Goal: Transaction & Acquisition: Purchase product/service

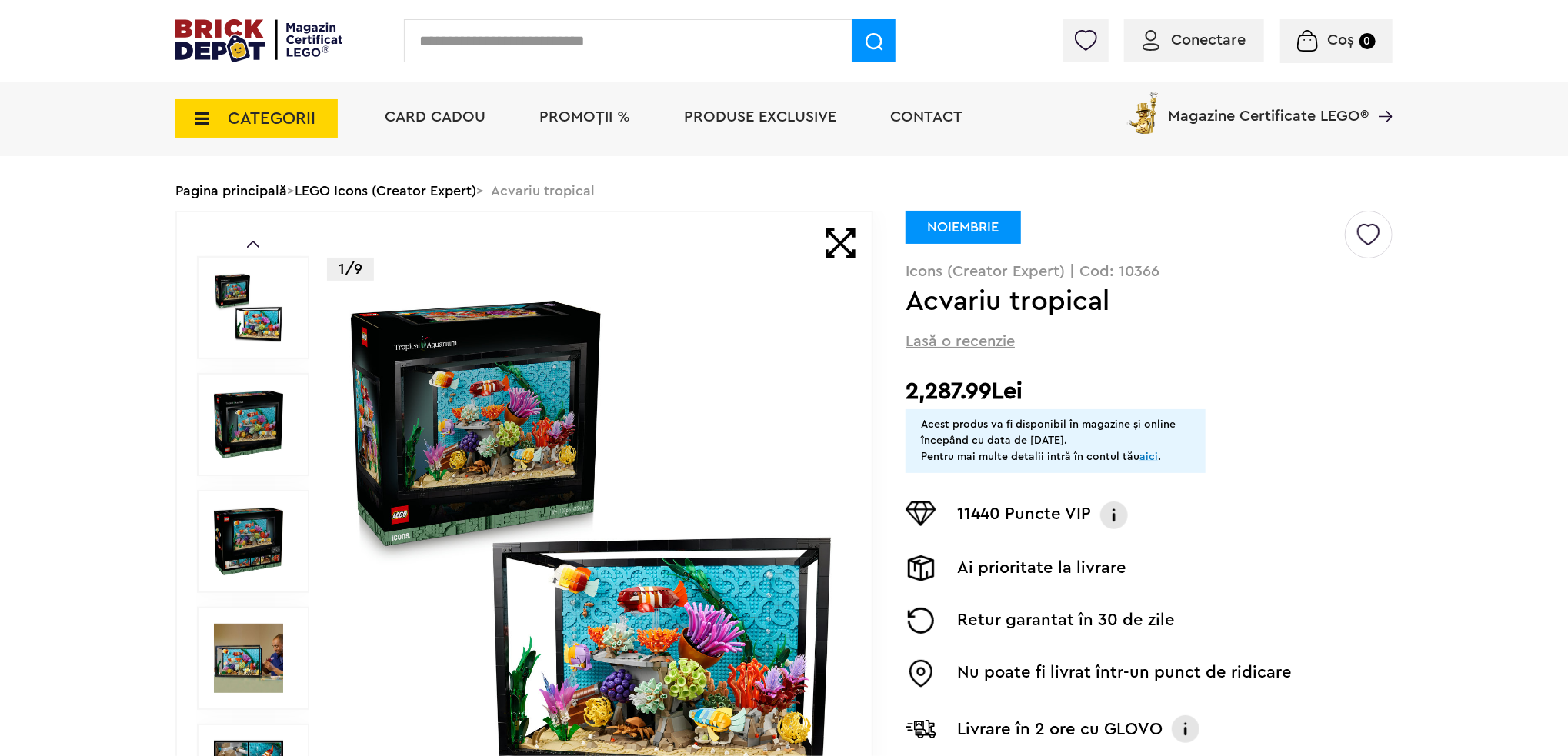
scroll to position [154, 0]
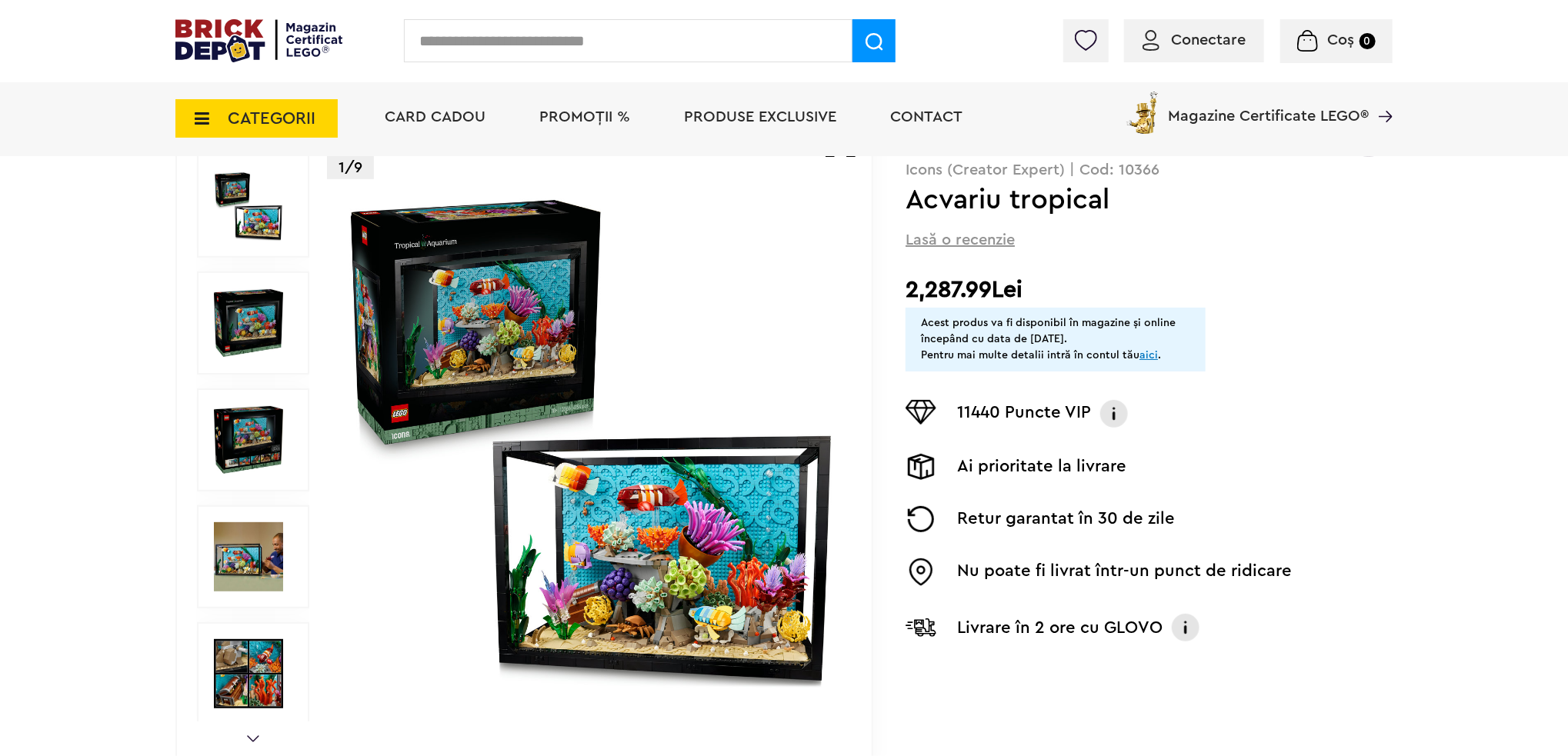
click at [257, 539] on img at bounding box center [248, 556] width 70 height 70
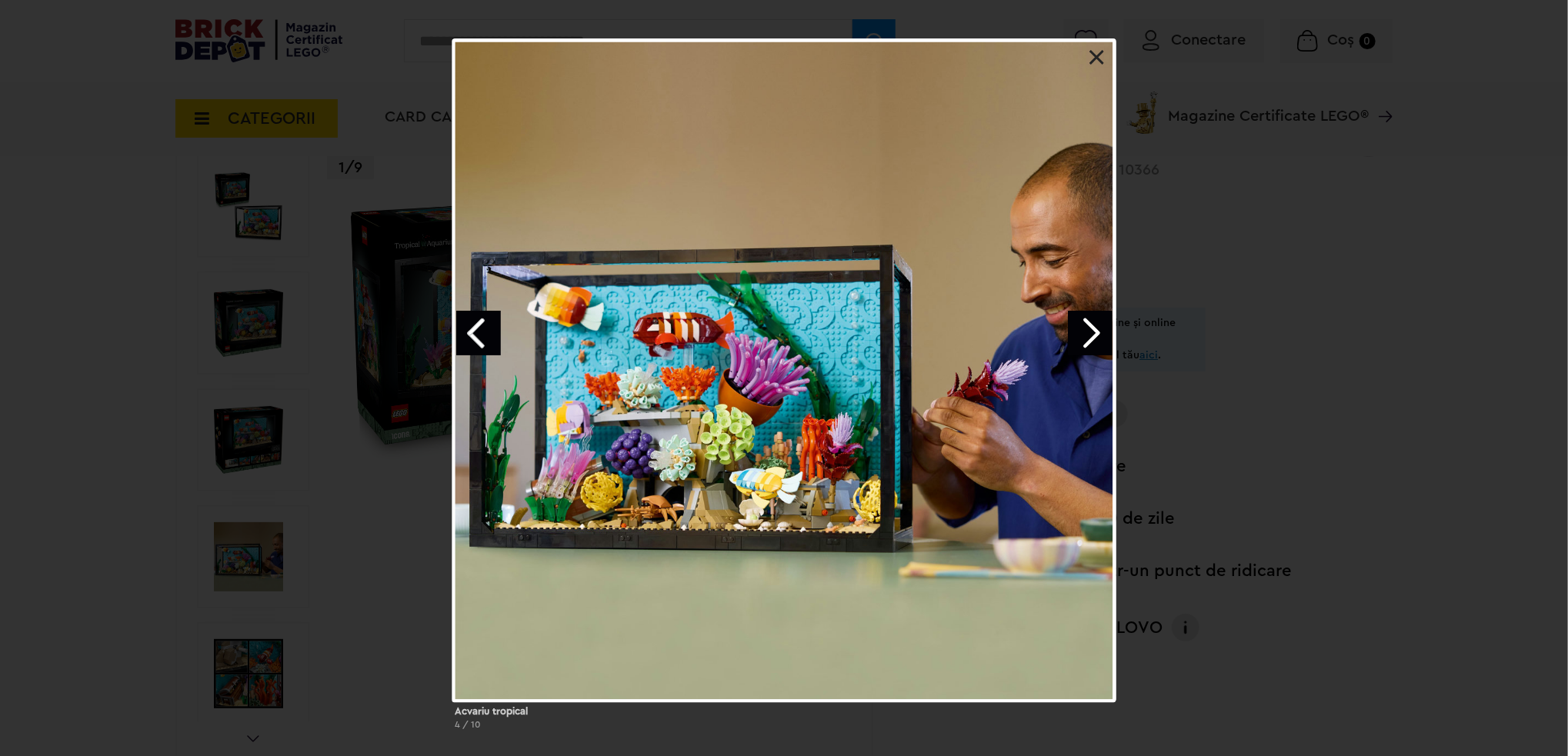
click at [1082, 335] on link "Next image" at bounding box center [1091, 333] width 45 height 45
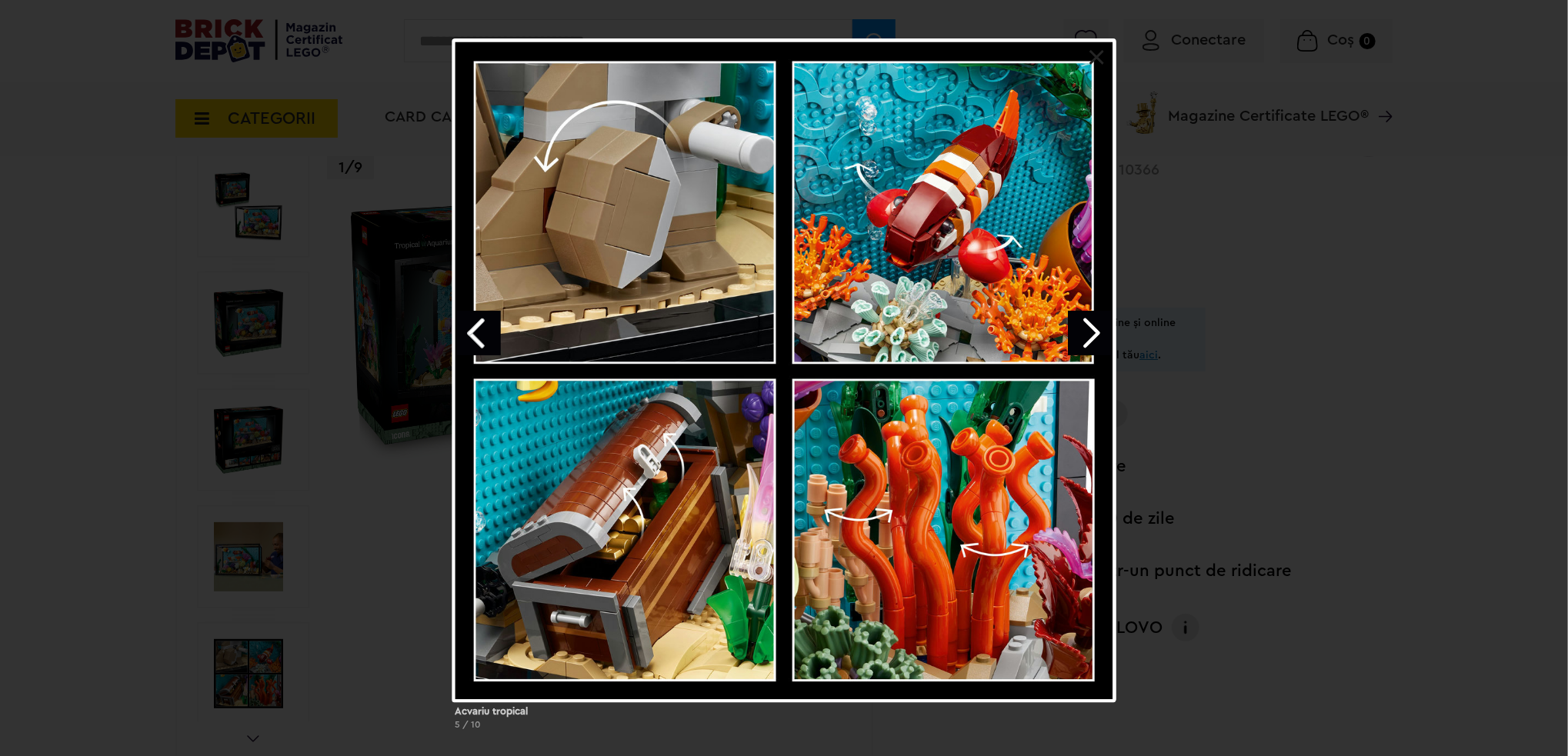
click at [270, 252] on div "Acvariu tropical 5 / 10" at bounding box center [784, 389] width 1568 height 704
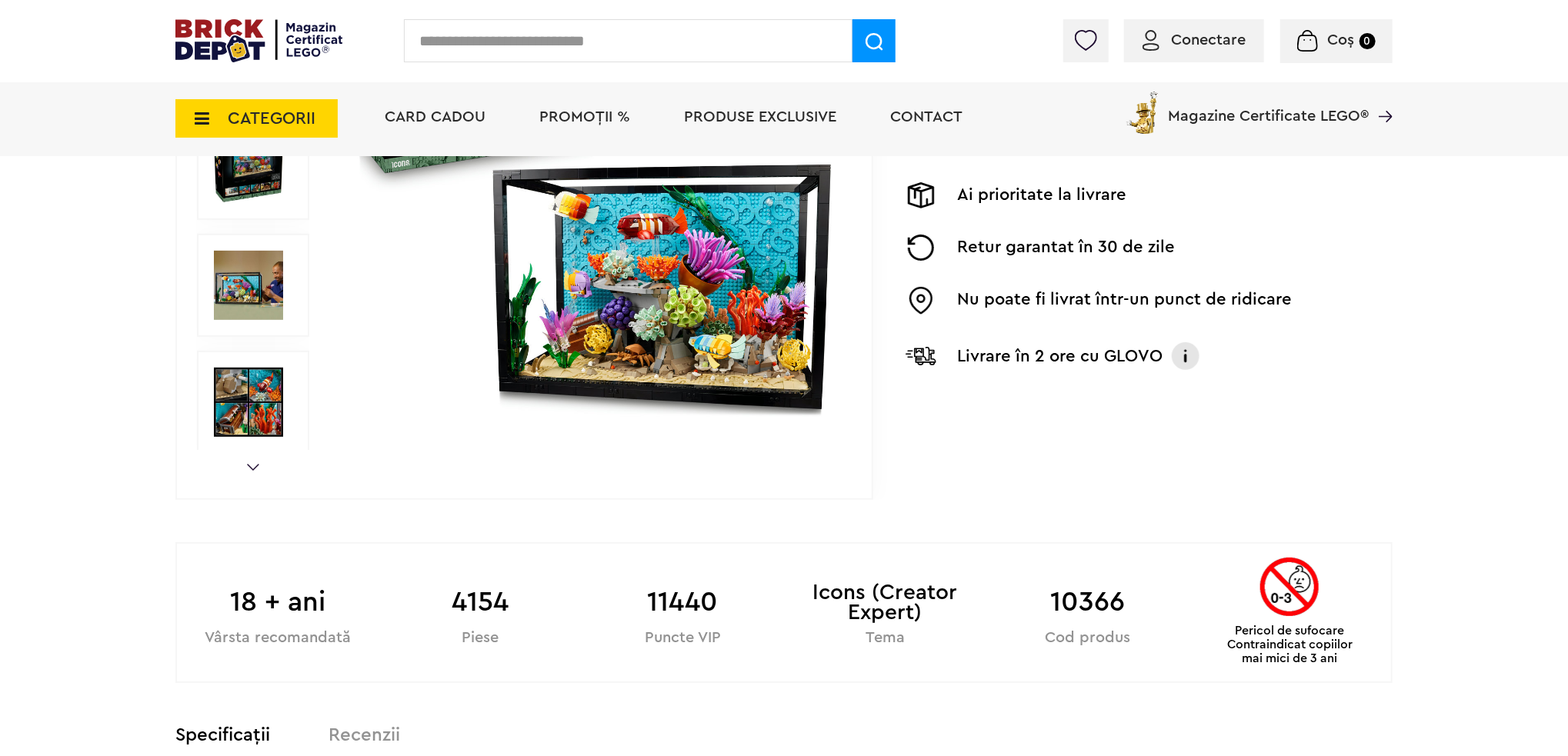
scroll to position [462, 0]
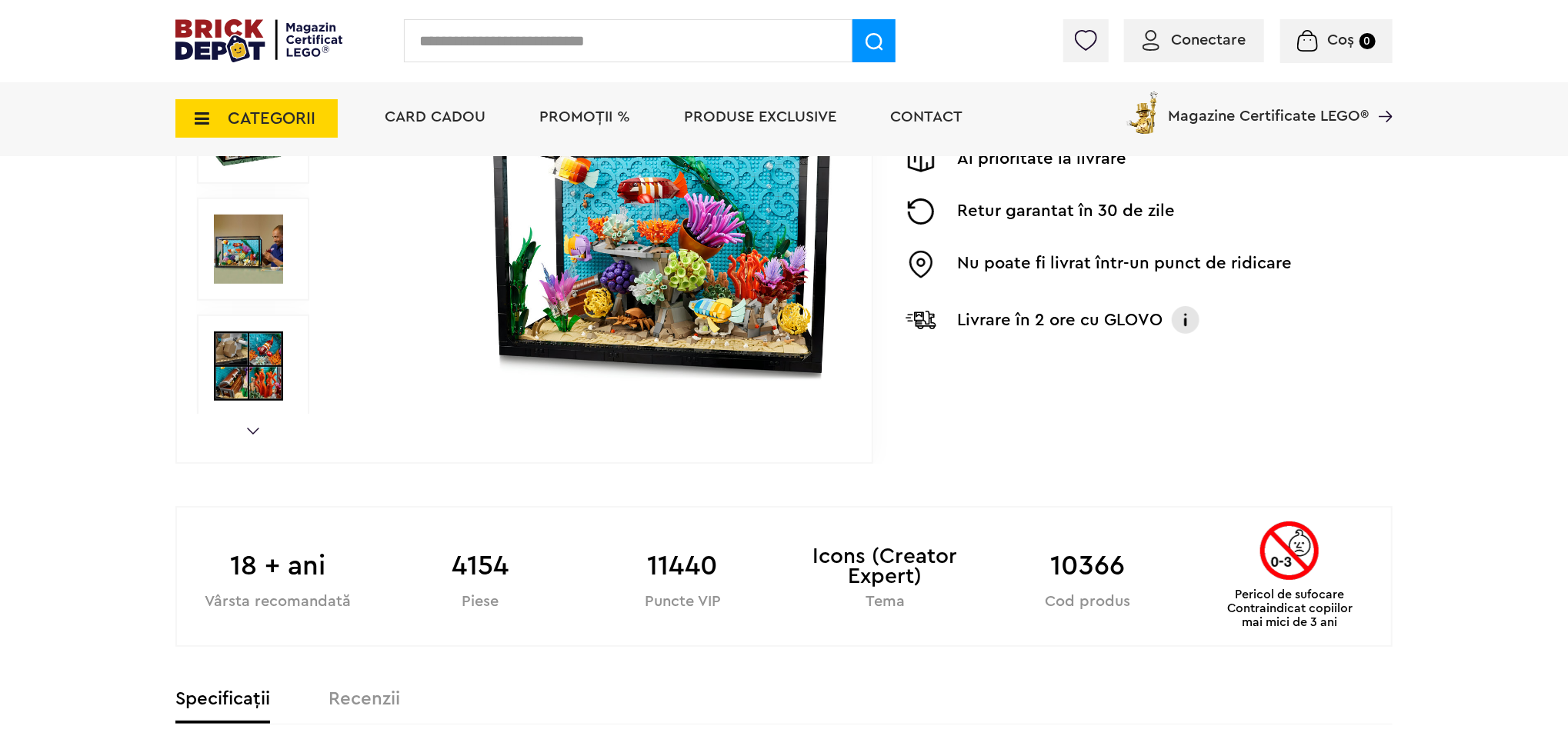
click at [251, 430] on link "Next" at bounding box center [253, 430] width 12 height 7
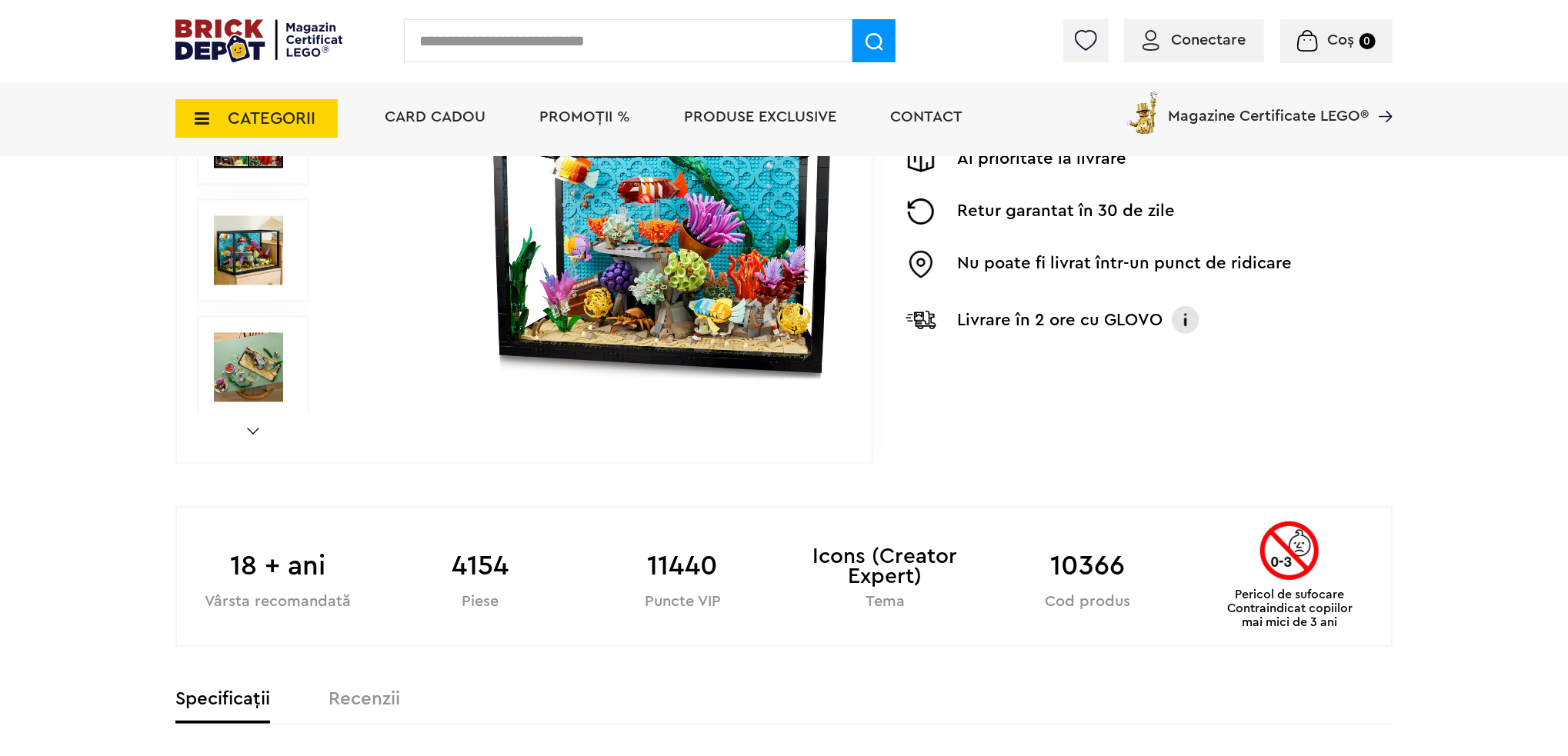
click at [251, 430] on link "Next" at bounding box center [253, 430] width 12 height 7
click at [263, 256] on img at bounding box center [248, 250] width 70 height 70
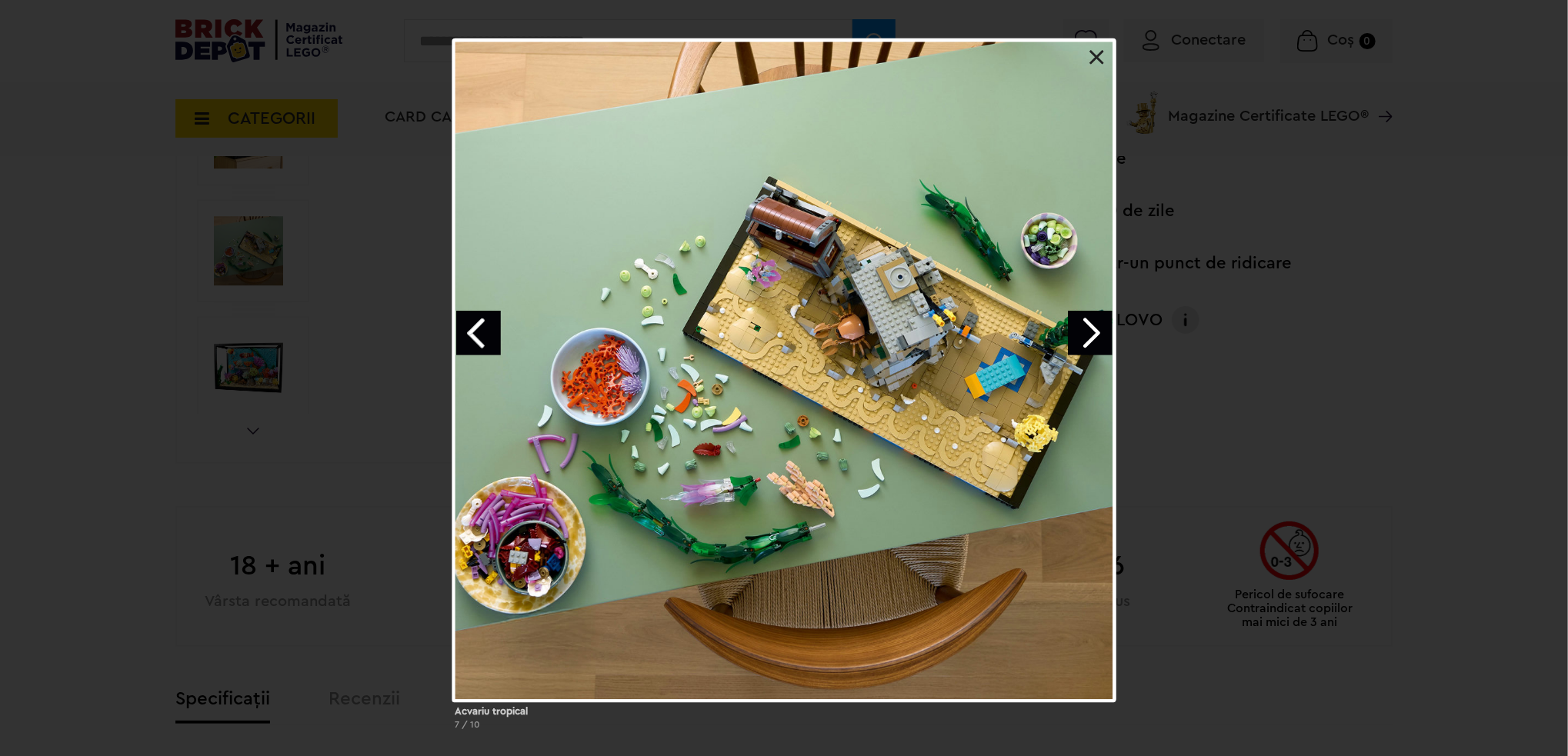
click at [244, 353] on div "Acvariu tropical 7 / 10" at bounding box center [784, 389] width 1568 height 704
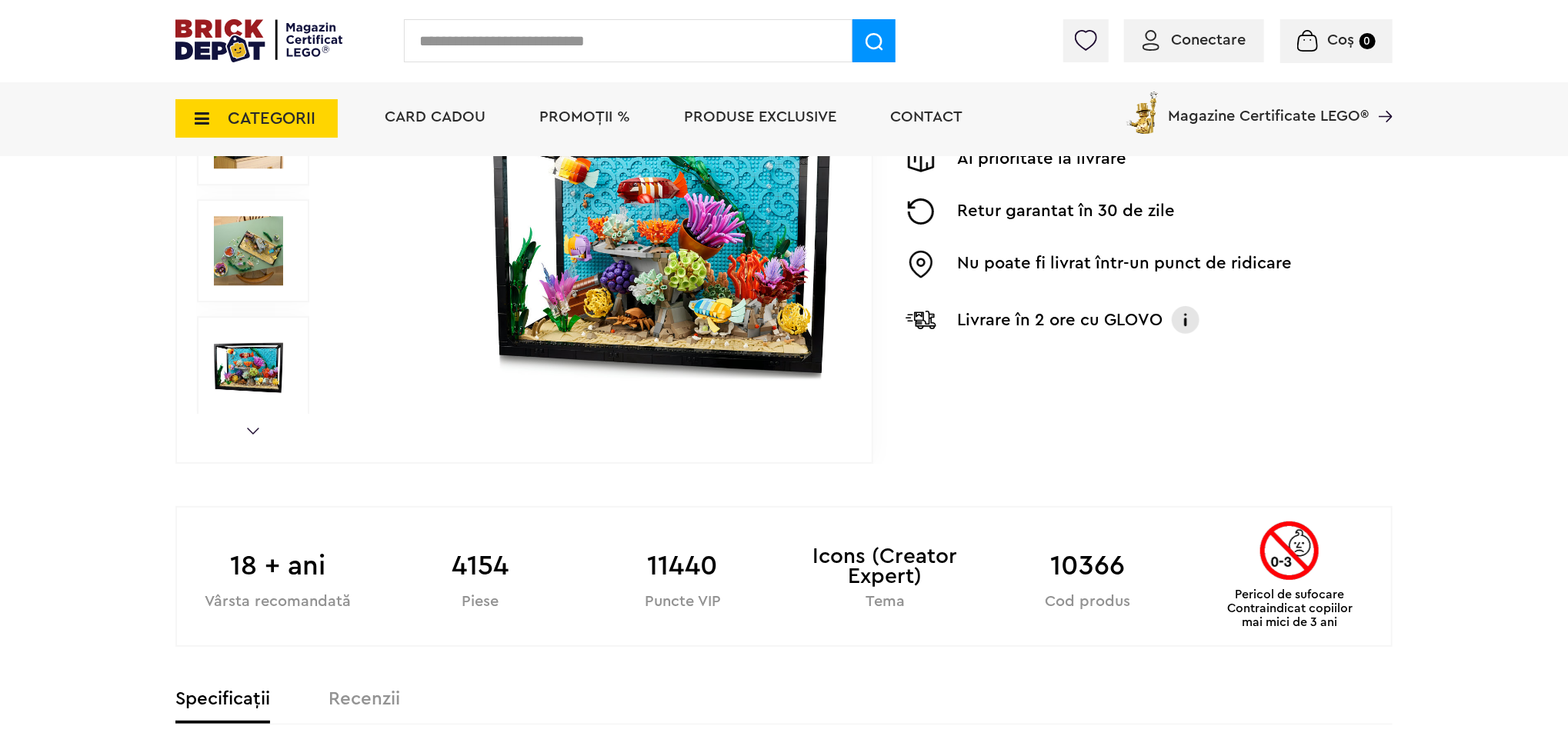
click at [731, 276] on img at bounding box center [590, 132] width 496 height 495
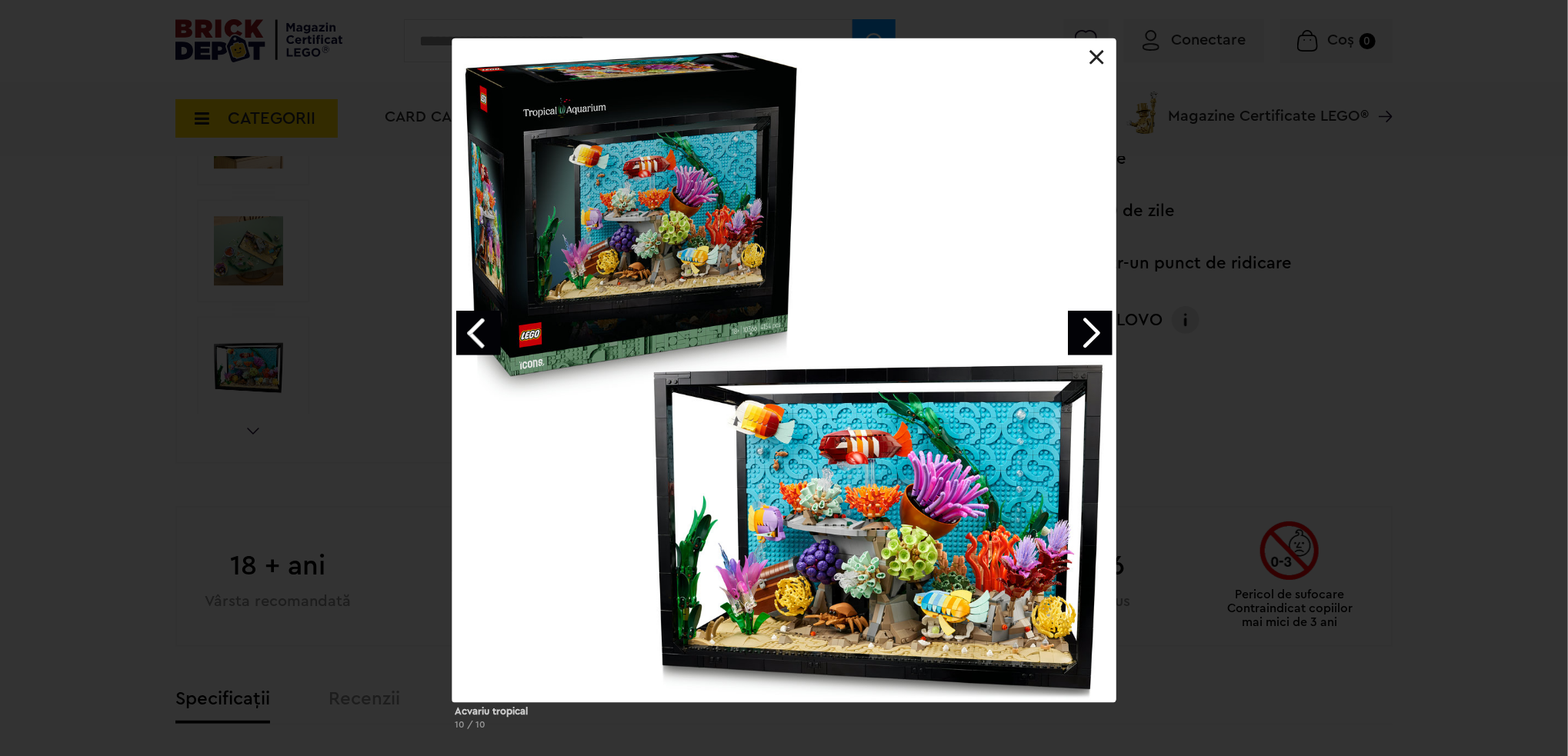
click at [1082, 332] on link "Next image" at bounding box center [1091, 333] width 45 height 45
click at [1084, 339] on link "Next image" at bounding box center [1091, 333] width 45 height 45
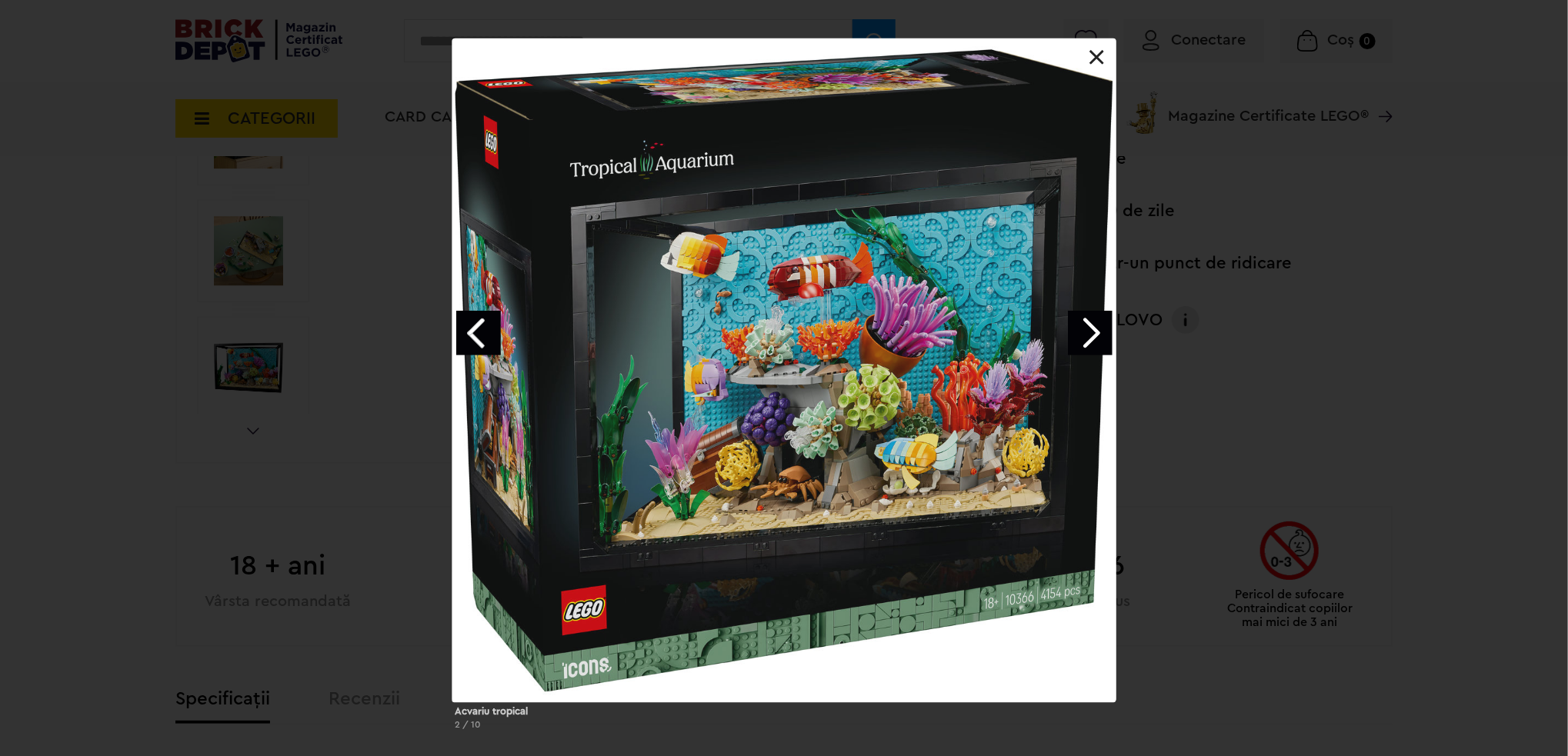
click at [1084, 339] on link "Next image" at bounding box center [1091, 333] width 45 height 45
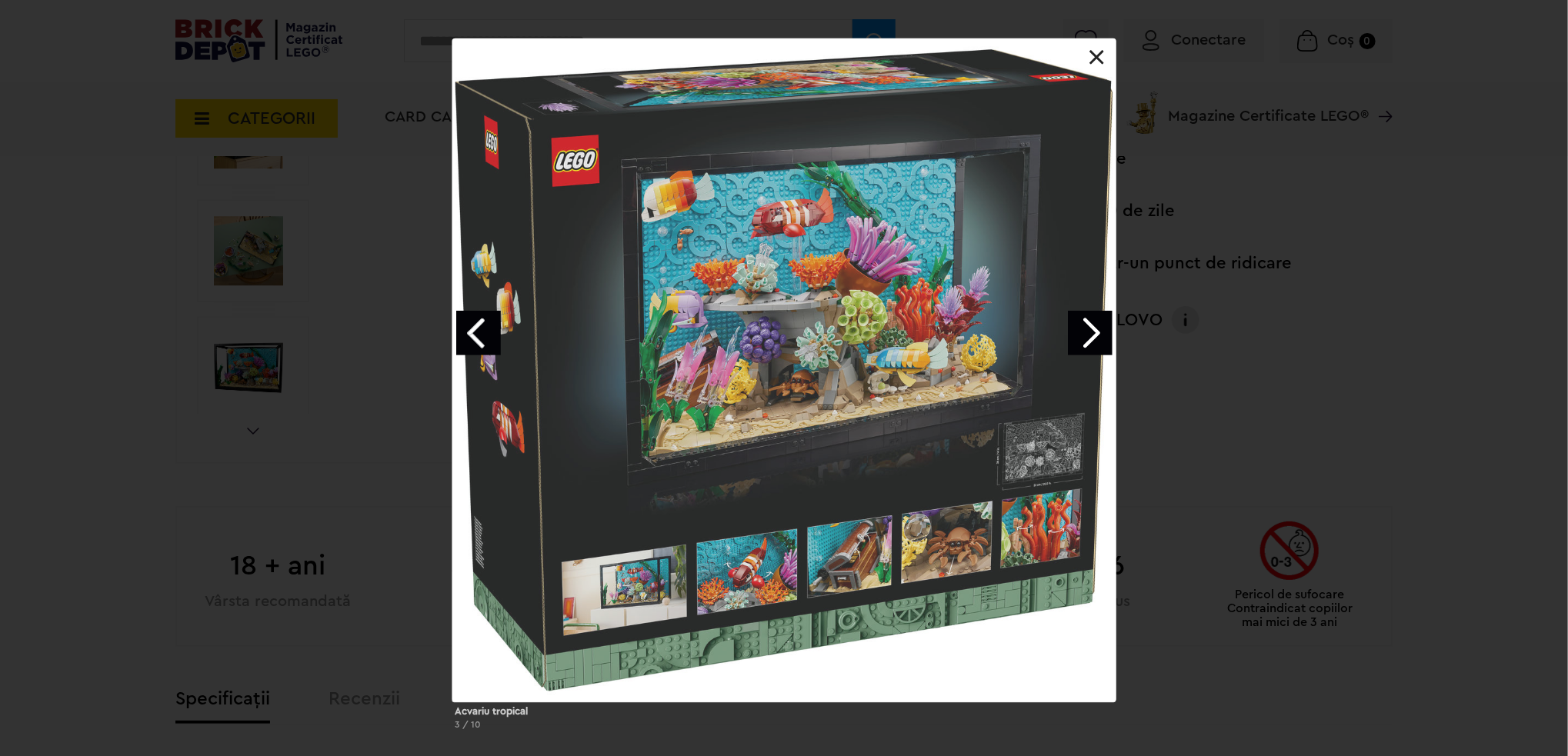
click at [1084, 339] on link "Next image" at bounding box center [1091, 333] width 45 height 45
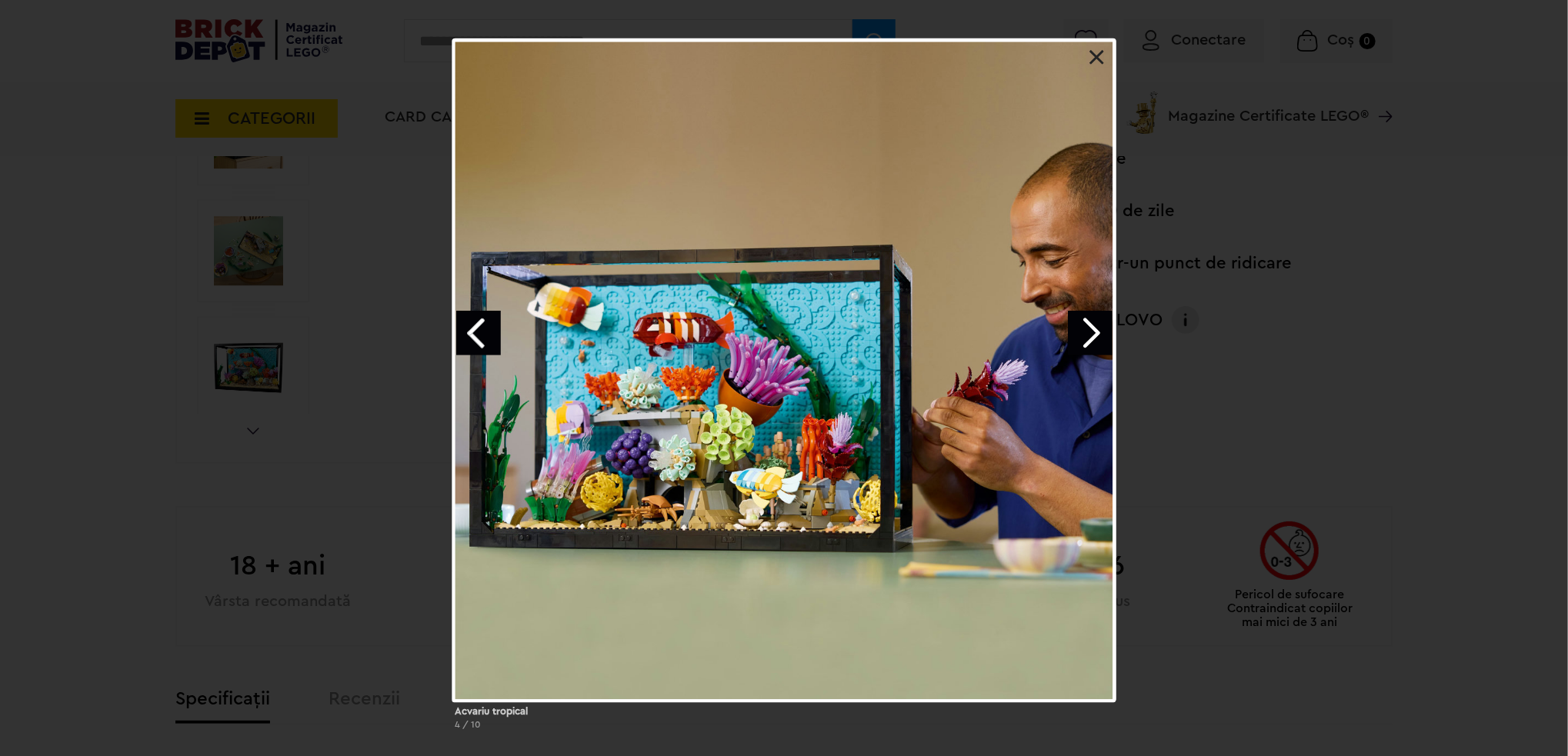
click at [1084, 330] on link "Next image" at bounding box center [1091, 333] width 45 height 45
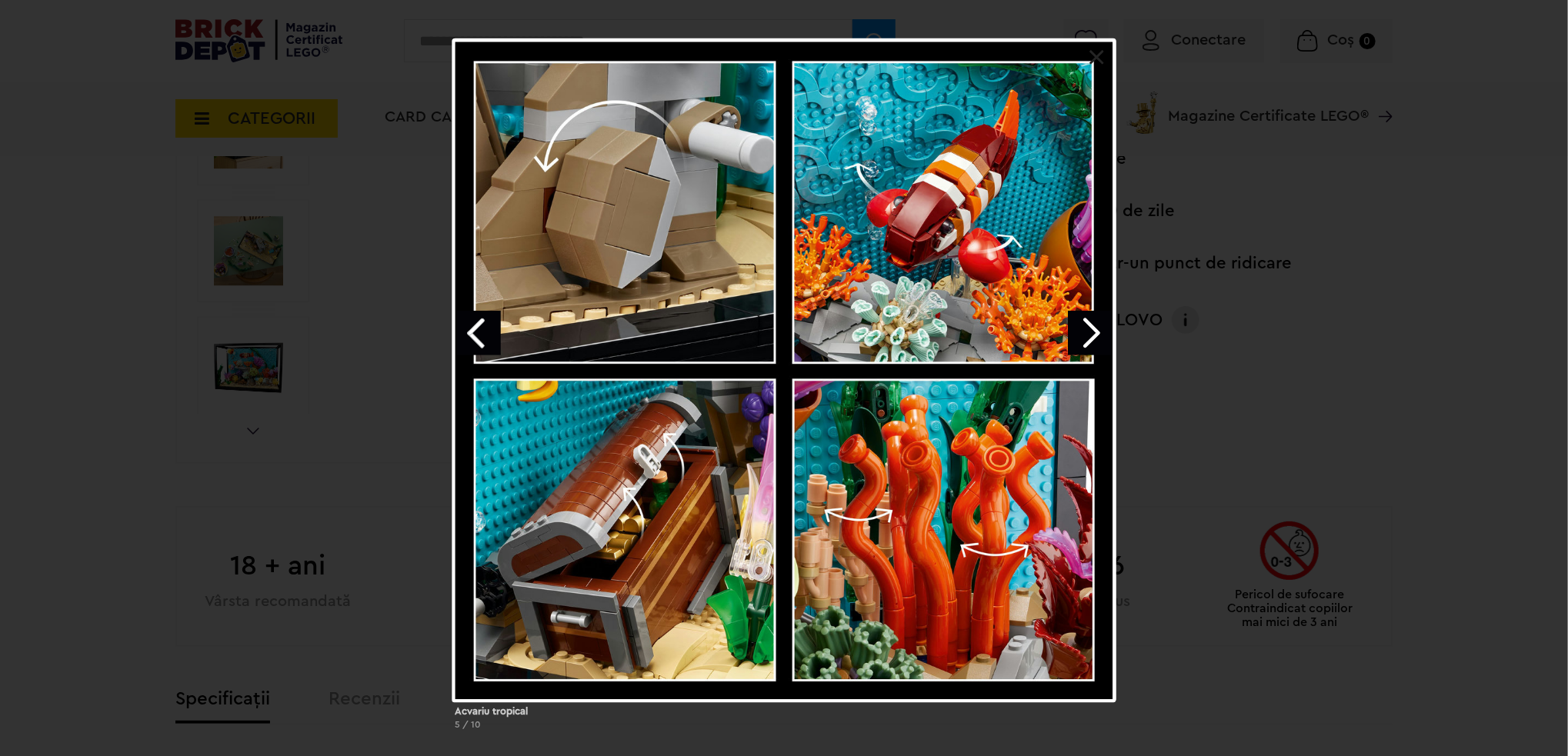
click at [1084, 329] on link "Next image" at bounding box center [1091, 333] width 45 height 45
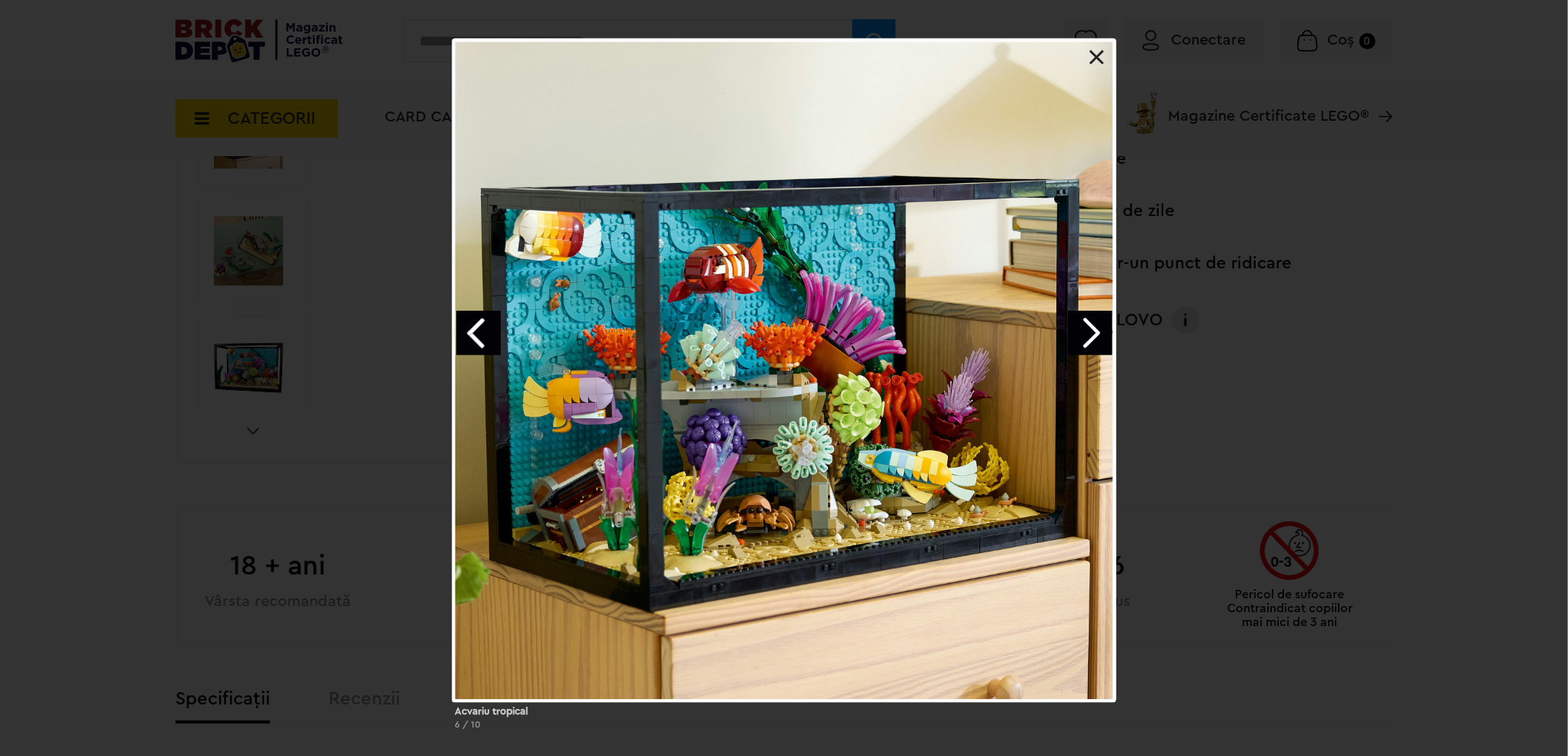
click at [1084, 329] on link "Next image" at bounding box center [1091, 333] width 45 height 45
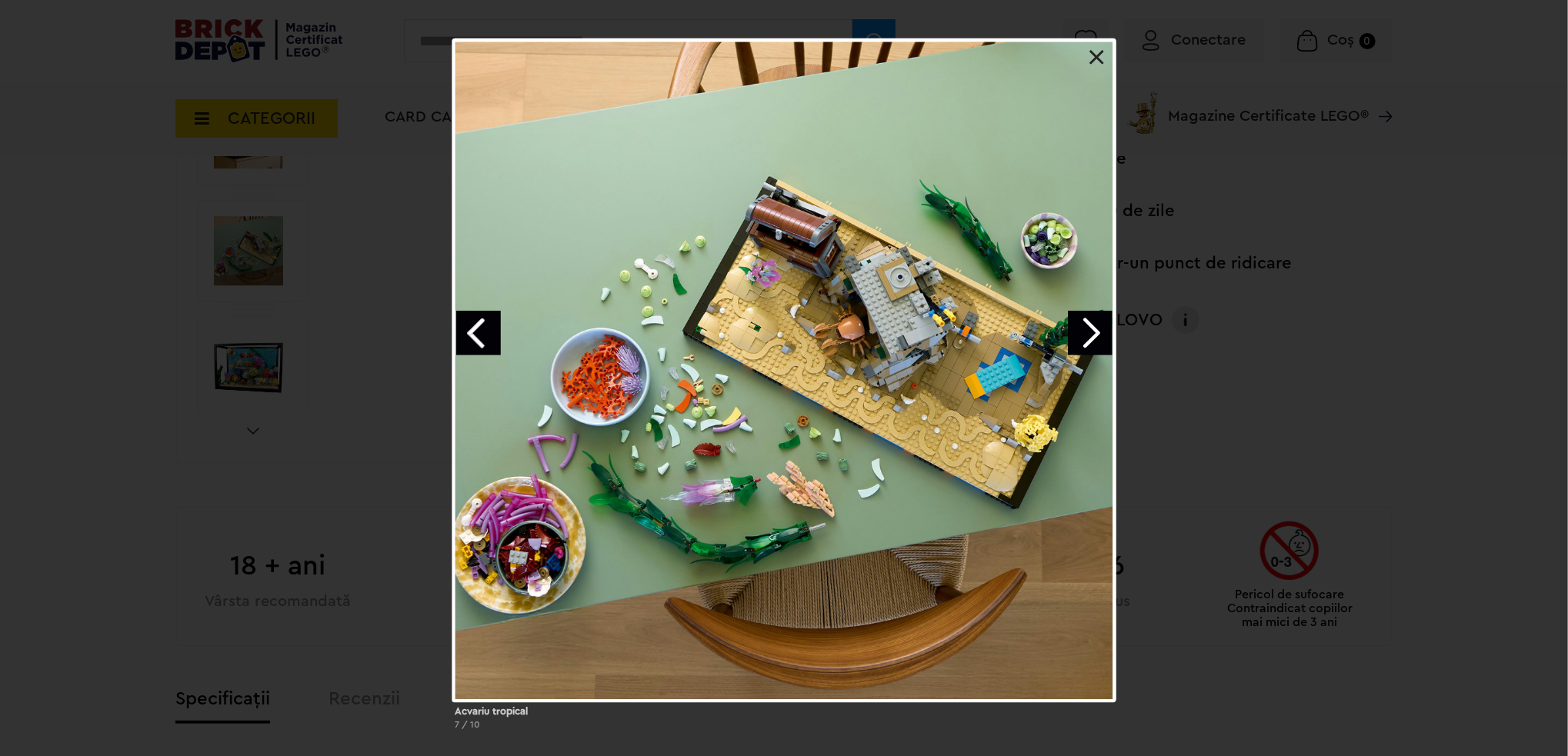
click at [1102, 52] on link at bounding box center [1097, 57] width 15 height 15
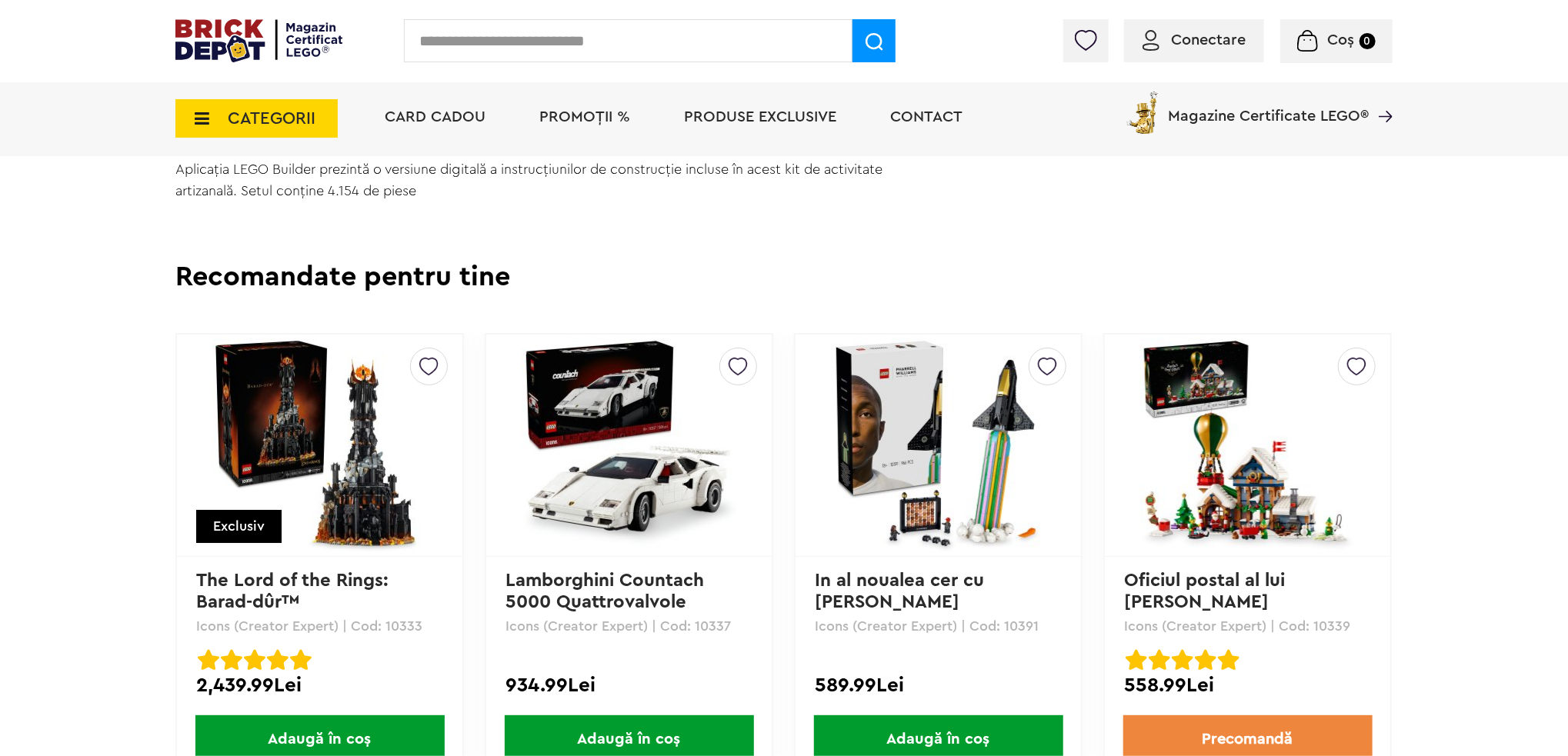
scroll to position [1461, 0]
